Goal: Entertainment & Leisure: Consume media (video, audio)

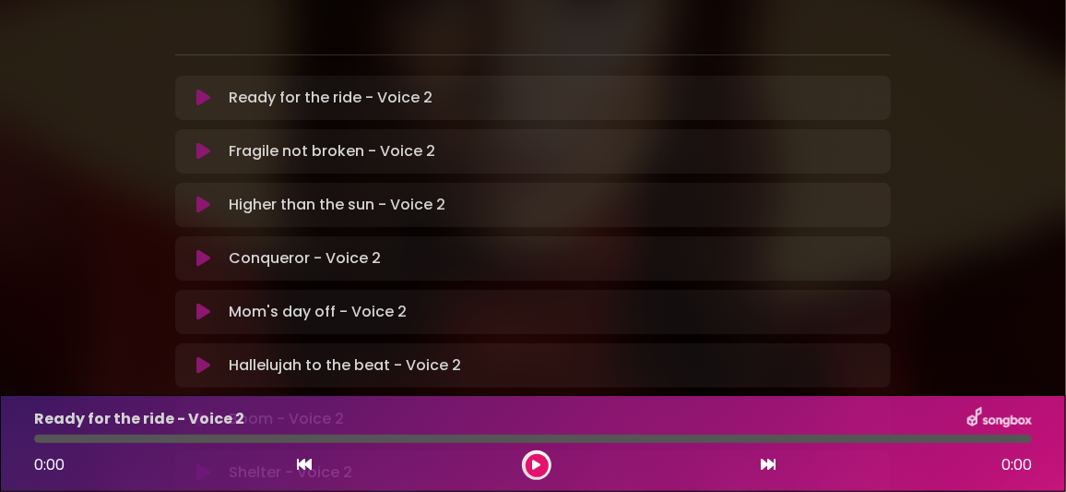
scroll to position [460, 0]
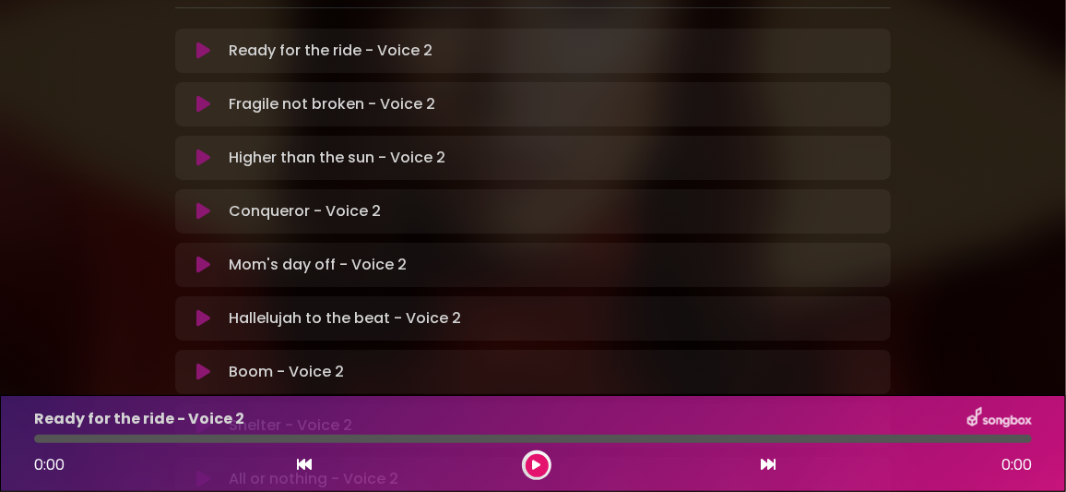
click at [203, 469] on icon at bounding box center [203, 478] width 14 height 18
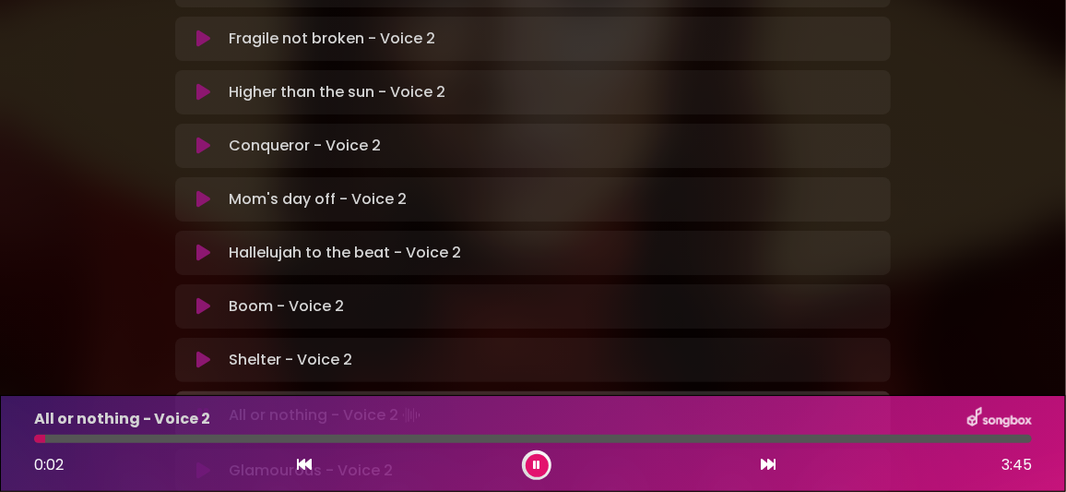
scroll to position [552, 0]
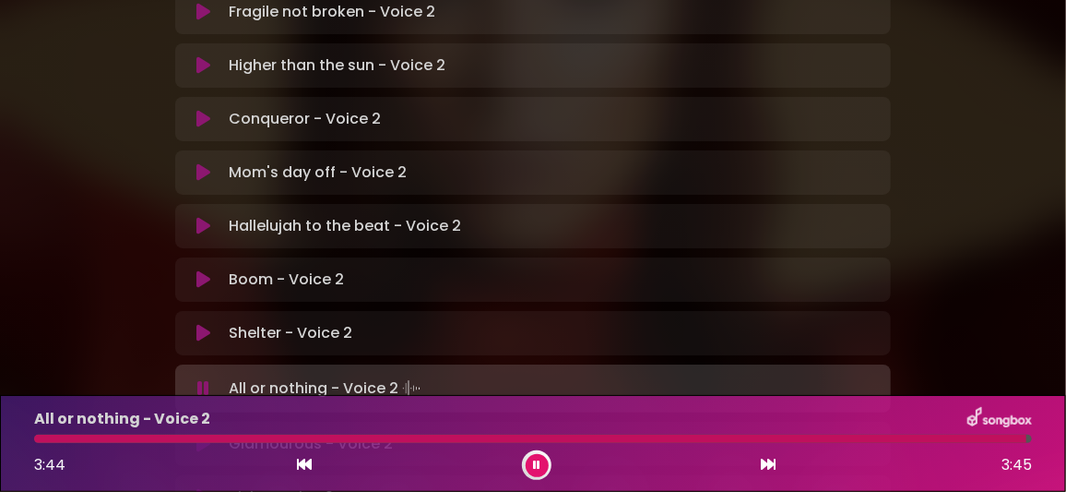
click at [536, 460] on icon at bounding box center [536, 464] width 7 height 11
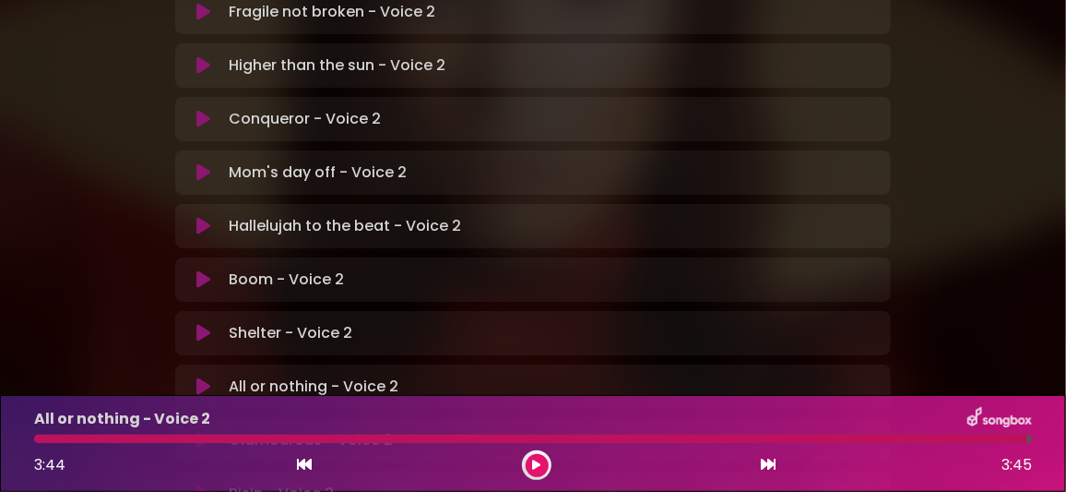
click at [205, 377] on icon at bounding box center [203, 386] width 14 height 18
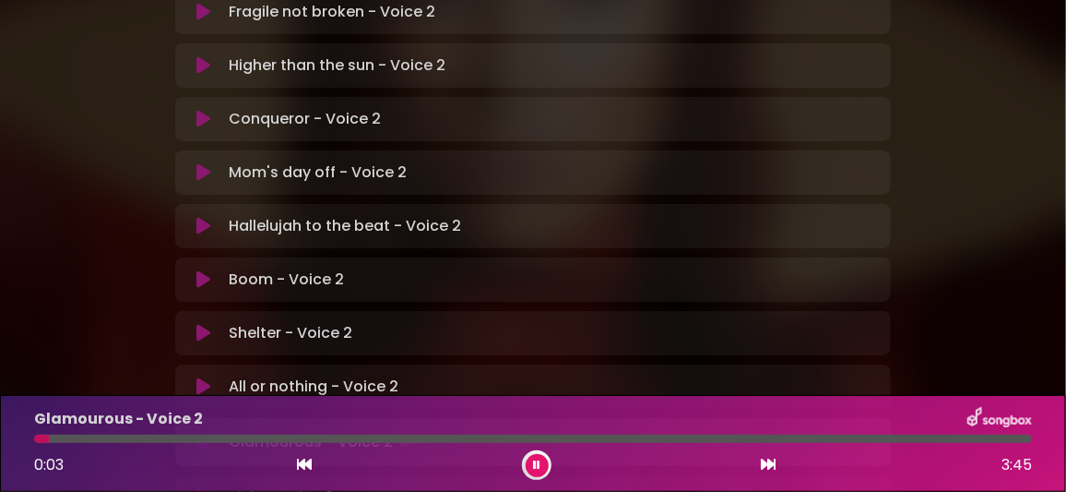
click at [208, 377] on icon at bounding box center [203, 386] width 14 height 18
click at [533, 464] on icon at bounding box center [536, 464] width 7 height 11
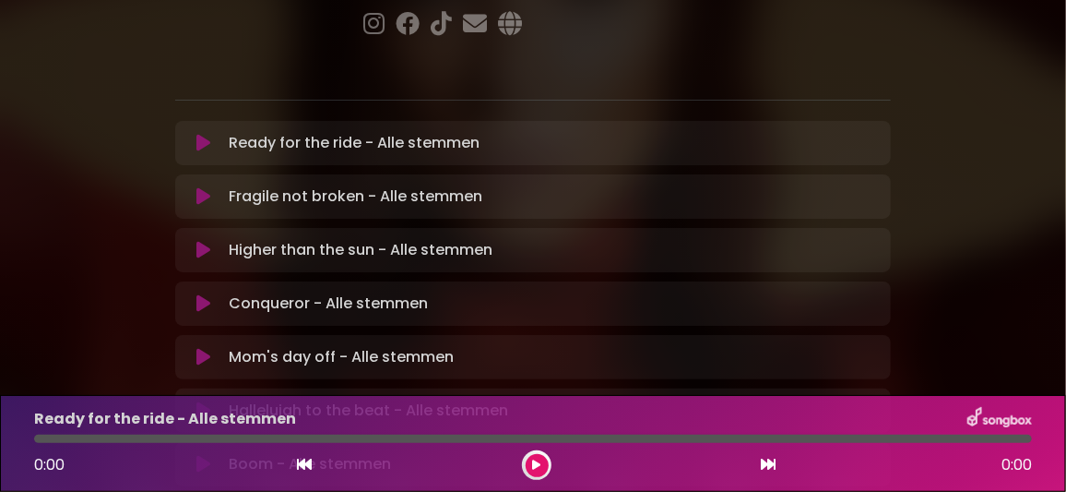
scroll to position [552, 0]
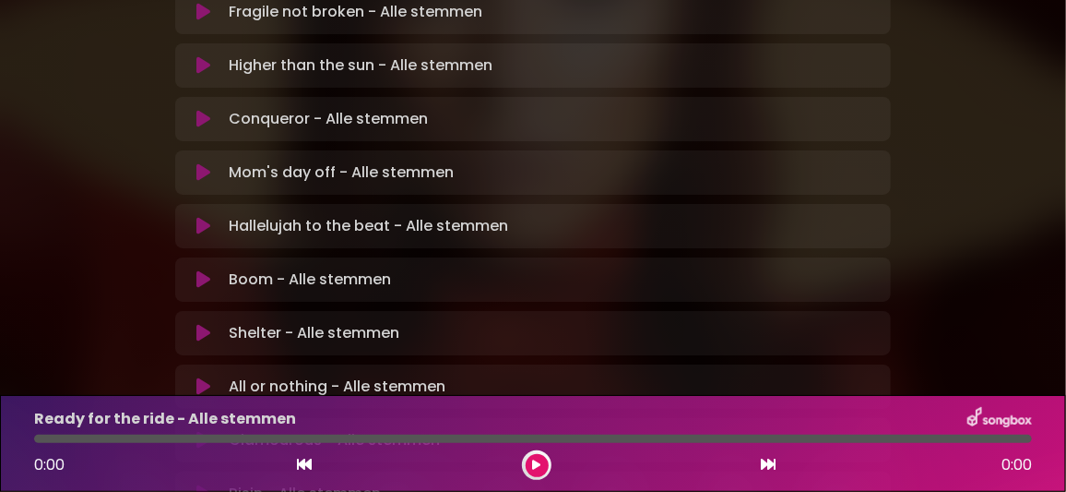
click at [202, 377] on icon at bounding box center [203, 386] width 14 height 18
click at [533, 465] on icon at bounding box center [536, 464] width 7 height 11
